Goal: Task Accomplishment & Management: Use online tool/utility

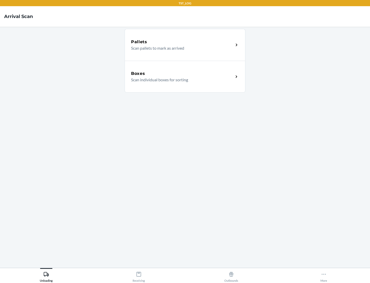
click at [182, 73] on div "Boxes" at bounding box center [182, 73] width 102 height 6
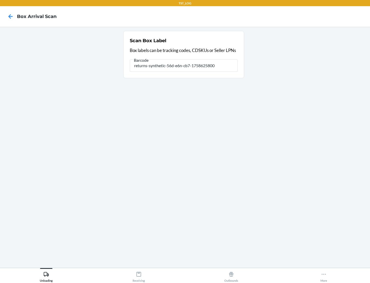
type input "returns-synthetic-56d-e6n-cb7-1758625800"
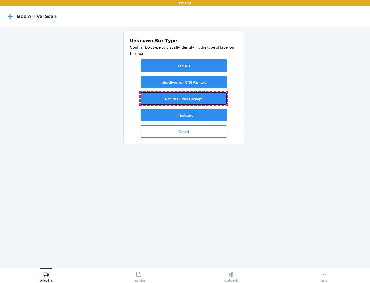
click at [184, 98] on button "Returns Order Package" at bounding box center [184, 98] width 86 height 12
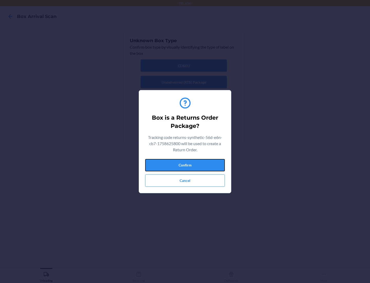
click at [185, 165] on button "Confirm" at bounding box center [185, 165] width 80 height 12
